Goal: Check status: Check status

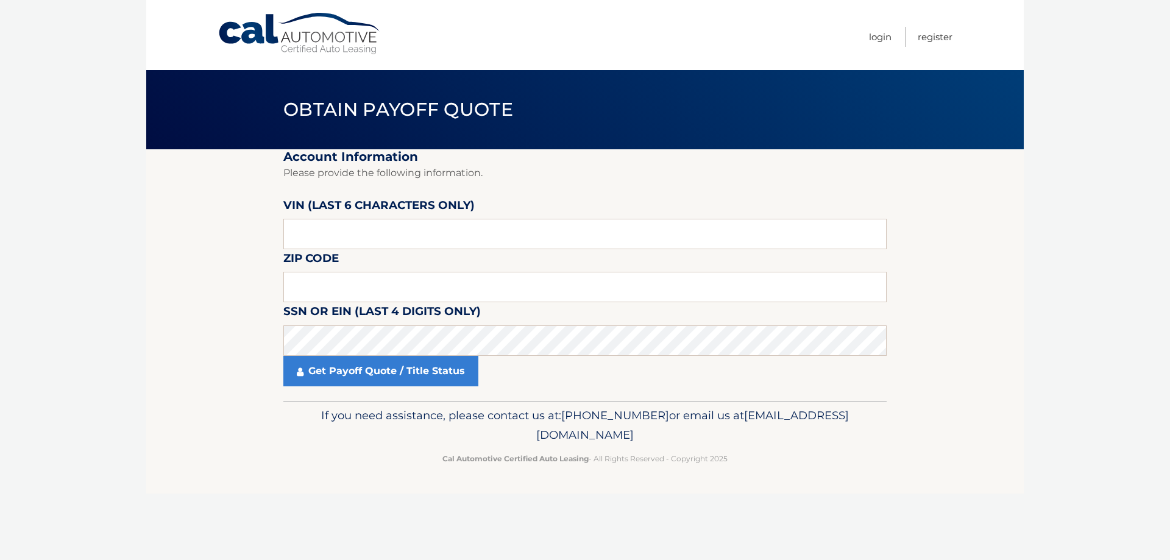
click at [375, 210] on label "VIN (last 6 characters only)" at bounding box center [378, 207] width 191 height 23
click at [358, 242] on input "text" at bounding box center [584, 234] width 603 height 30
type input "445388"
type input "07849"
click at [368, 372] on link "Get Payoff Quote / Title Status" at bounding box center [380, 371] width 195 height 30
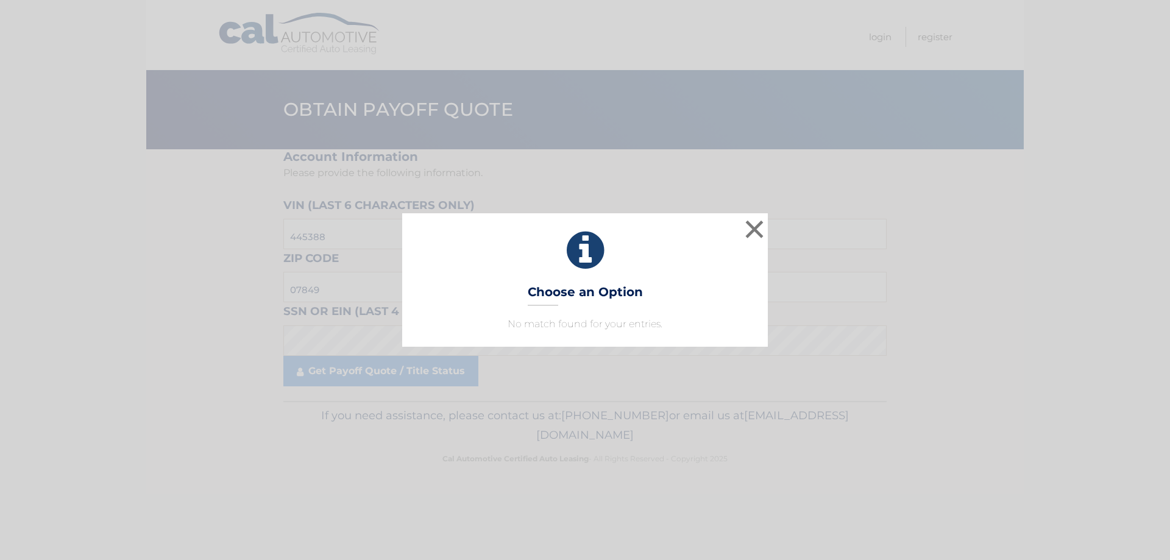
click at [618, 323] on p "No match found for your entries." at bounding box center [584, 324] width 335 height 15
click at [743, 236] on button "×" at bounding box center [754, 229] width 24 height 24
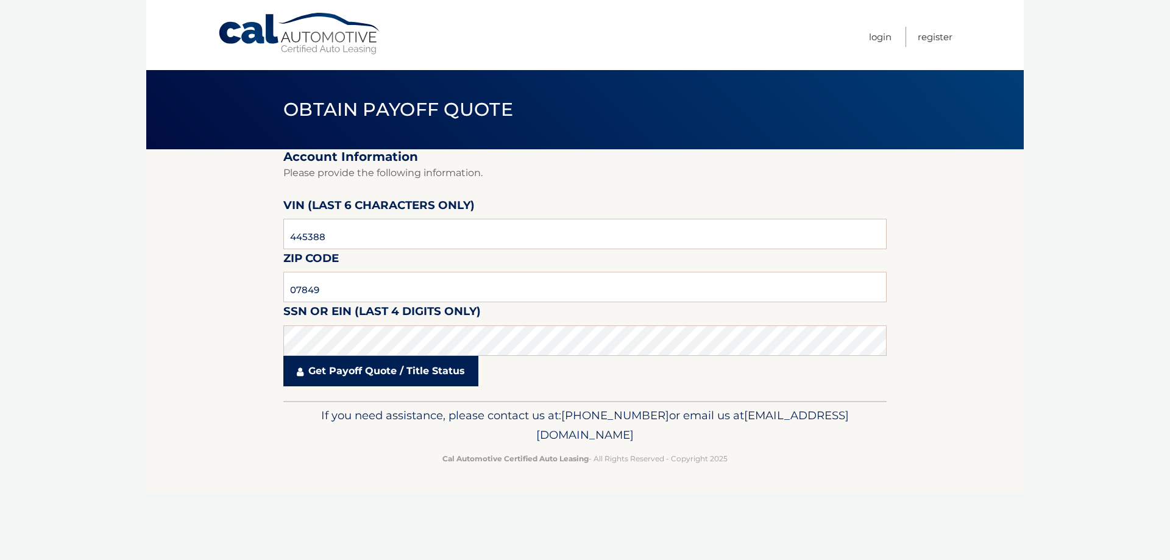
click at [437, 373] on link "Get Payoff Quote / Title Status" at bounding box center [380, 371] width 195 height 30
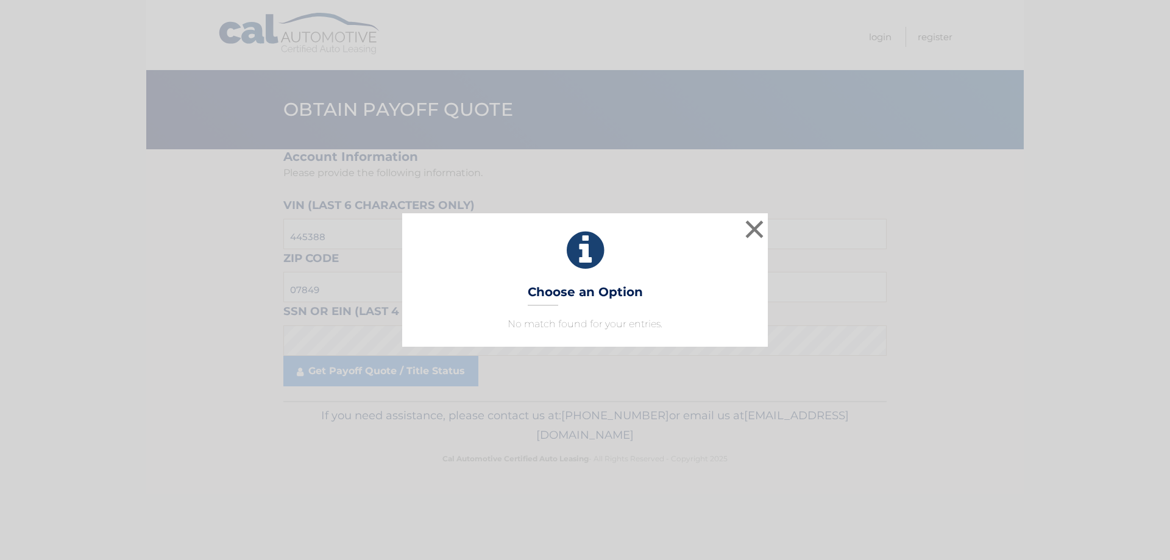
click at [573, 288] on h3 "Choose an Option" at bounding box center [585, 295] width 115 height 21
drag, startPoint x: 624, startPoint y: 333, endPoint x: 692, endPoint y: 276, distance: 88.6
click at [643, 319] on div "× Choose an Option No match found for your entries. This is what you see on sec…" at bounding box center [585, 279] width 366 height 133
click at [754, 221] on button "×" at bounding box center [754, 229] width 24 height 24
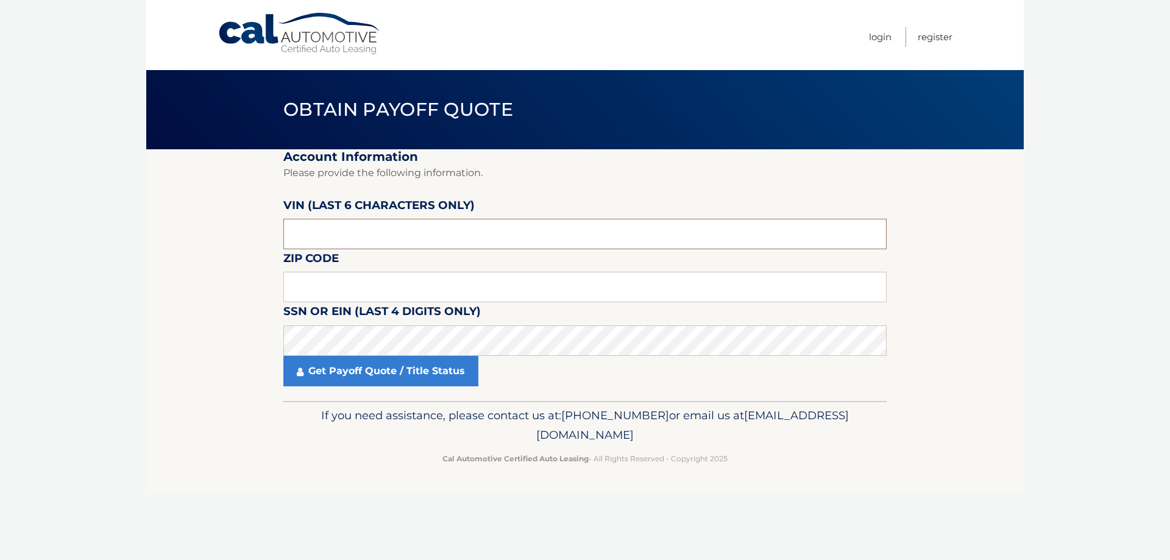
click at [416, 242] on input "text" at bounding box center [584, 234] width 603 height 30
type input "445388"
type input "07489"
click at [425, 372] on link "Get Payoff Quote / Title Status" at bounding box center [380, 371] width 195 height 30
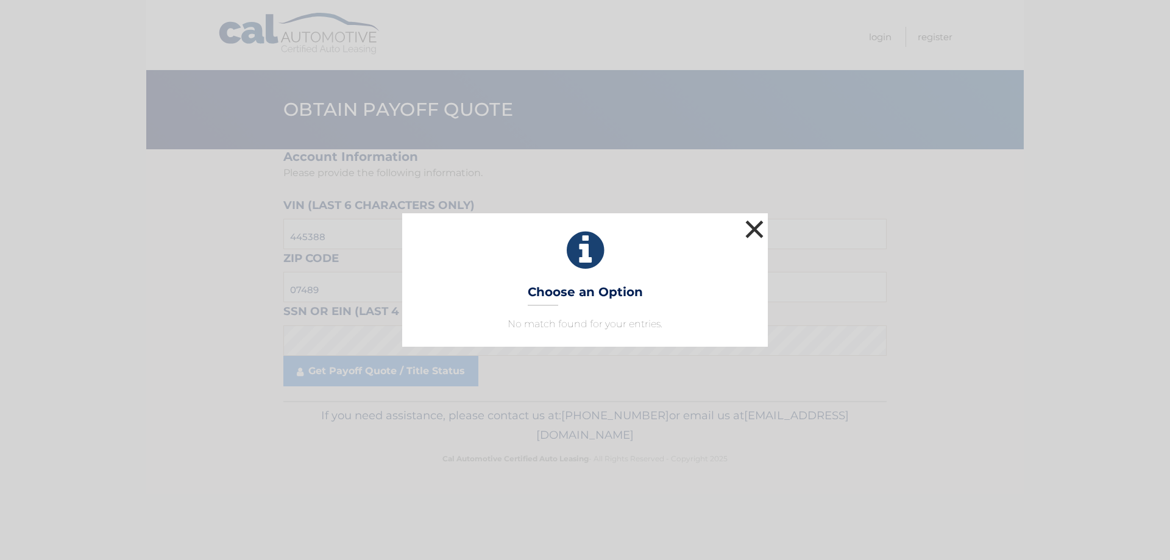
click at [754, 229] on button "×" at bounding box center [754, 229] width 24 height 24
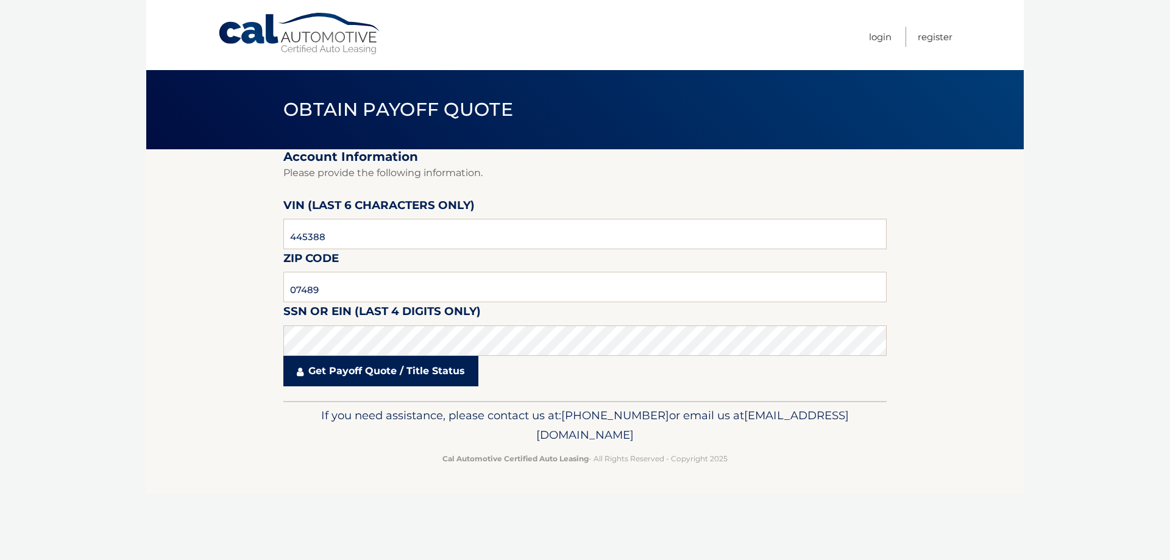
click at [328, 370] on link "Get Payoff Quote / Title Status" at bounding box center [380, 371] width 195 height 30
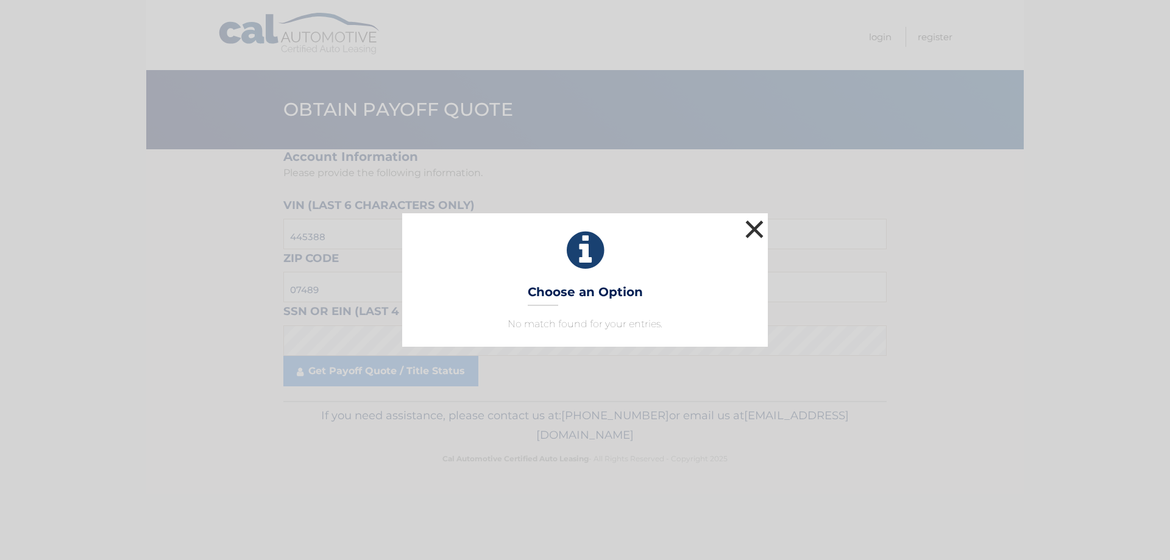
click at [750, 224] on button "×" at bounding box center [754, 229] width 24 height 24
